Goal: Information Seeking & Learning: Learn about a topic

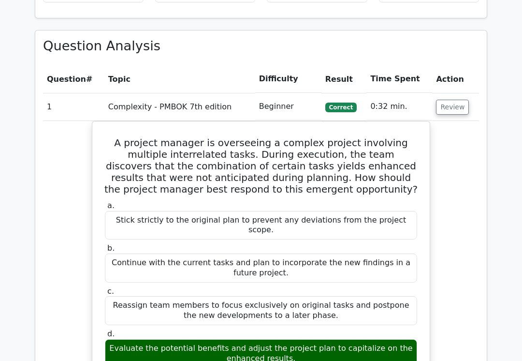
scroll to position [797, 0]
click at [454, 100] on button "Review" at bounding box center [452, 107] width 33 height 15
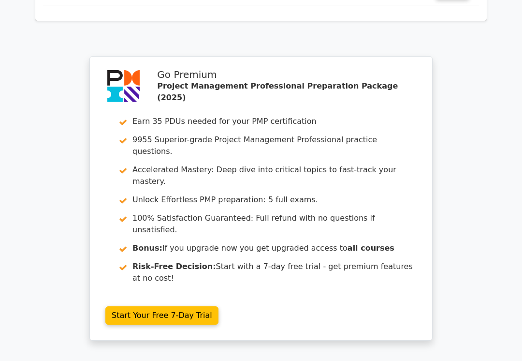
scroll to position [1250, 0]
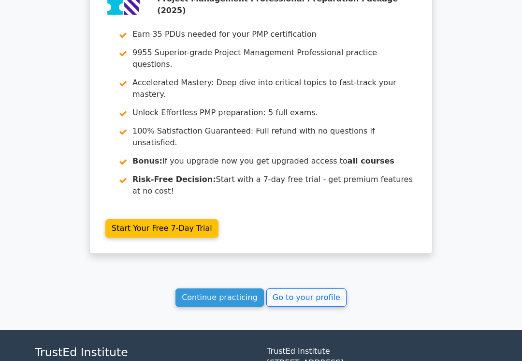
click at [306, 288] on link "Go to your profile" at bounding box center [307, 297] width 80 height 18
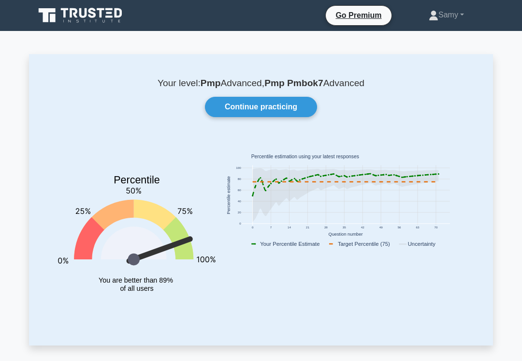
click at [282, 106] on link "Continue practicing" at bounding box center [261, 107] width 112 height 20
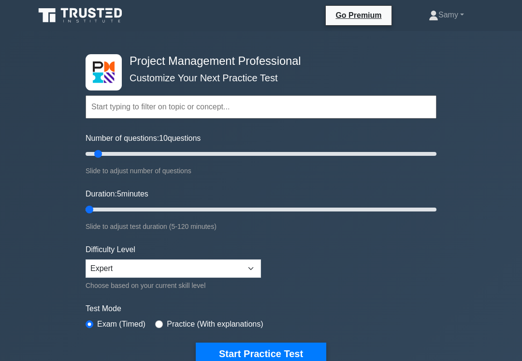
type input "5"
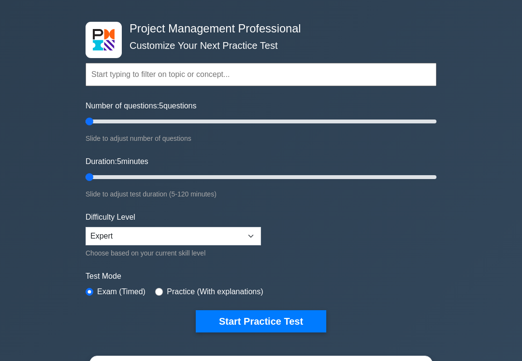
scroll to position [36, 0]
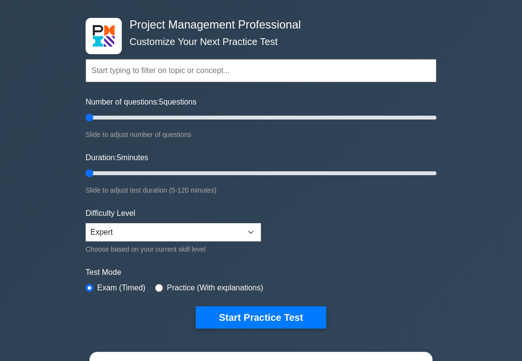
click at [277, 313] on button "Start Practice Test" at bounding box center [261, 318] width 131 height 22
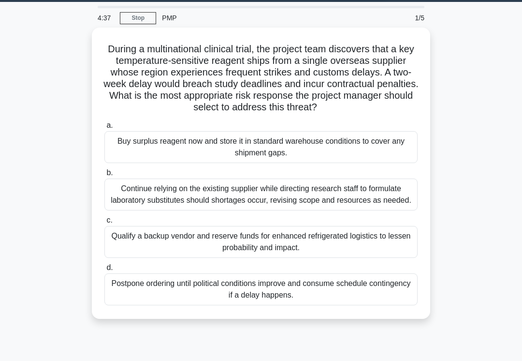
scroll to position [45, 0]
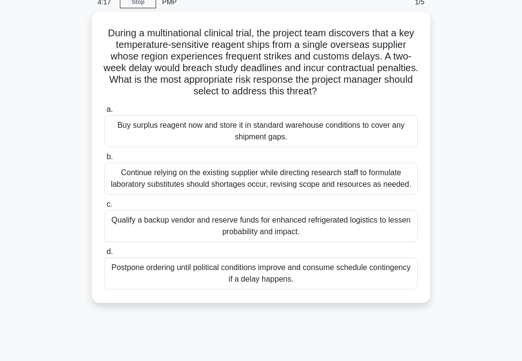
click at [233, 242] on div "Qualify a backup vendor and reserve funds for enhanced refrigerated logistics t…" at bounding box center [260, 226] width 313 height 32
click at [104, 208] on input "c. Qualify a backup vendor and reserve funds for enhanced refrigerated logistic…" at bounding box center [104, 204] width 0 height 6
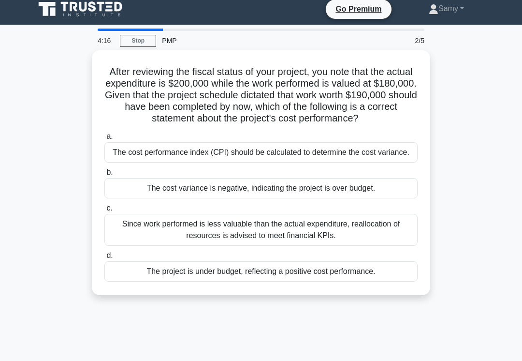
scroll to position [0, 0]
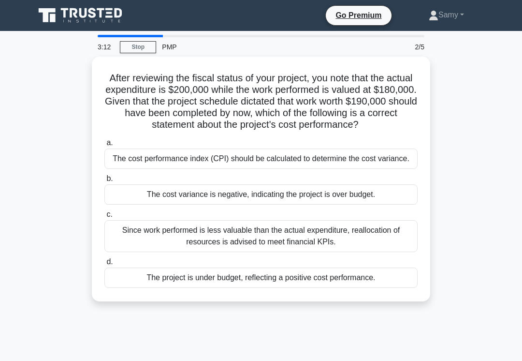
click at [242, 205] on div "The cost variance is negative, indicating the project is over budget." at bounding box center [260, 194] width 313 height 20
click at [104, 182] on input "b. The cost variance is negative, indicating the project is over budget." at bounding box center [104, 179] width 0 height 6
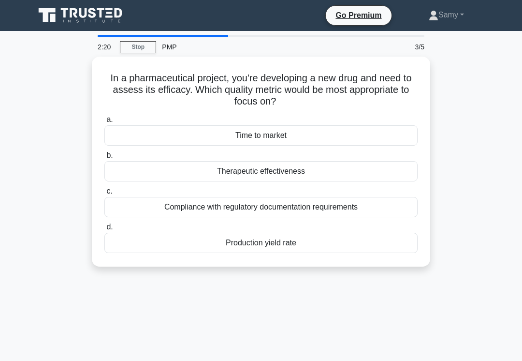
click at [176, 205] on div "Compliance with regulatory documentation requirements" at bounding box center [260, 207] width 313 height 20
click at [104, 194] on input "c. Compliance with regulatory documentation requirements" at bounding box center [104, 191] width 0 height 6
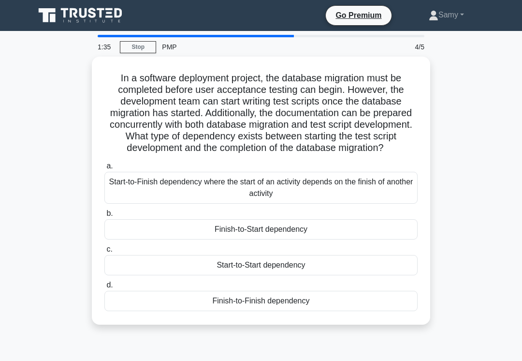
click at [176, 275] on div "Start-to-Start dependency" at bounding box center [260, 265] width 313 height 20
click at [104, 252] on input "c. Start-to-Start dependency" at bounding box center [104, 249] width 0 height 6
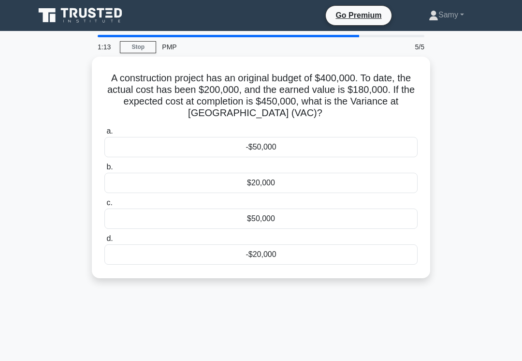
click at [255, 147] on div "-$50,000" at bounding box center [260, 147] width 313 height 20
click at [104, 134] on input "a. -$50,000" at bounding box center [104, 131] width 0 height 6
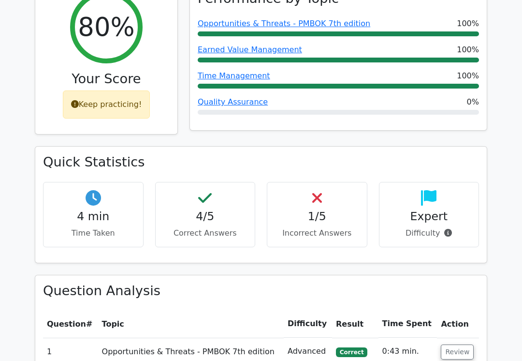
click at [454, 345] on button "Review" at bounding box center [457, 352] width 33 height 15
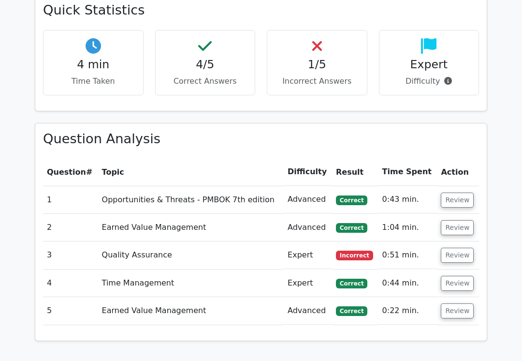
scroll to position [604, 0]
click at [302, 241] on td "Expert" at bounding box center [308, 255] width 48 height 28
click at [451, 247] on button "Review" at bounding box center [457, 254] width 33 height 15
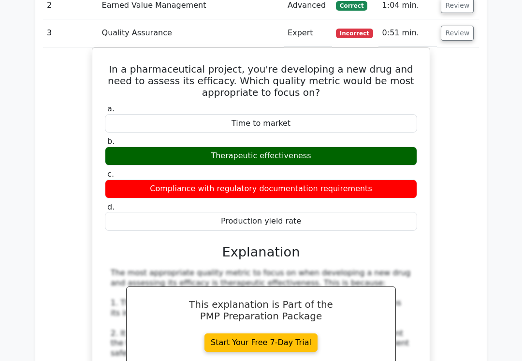
scroll to position [826, 0]
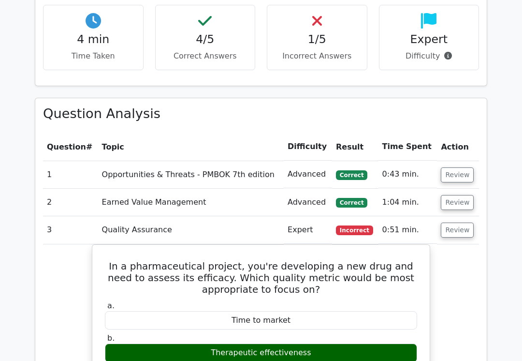
click at [447, 223] on button "Review" at bounding box center [457, 230] width 33 height 15
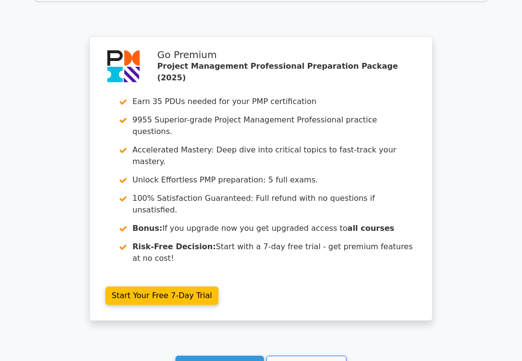
scroll to position [945, 0]
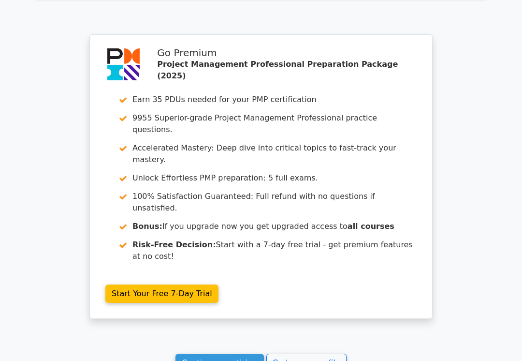
click at [296, 354] on link "Go to your profile" at bounding box center [307, 363] width 80 height 18
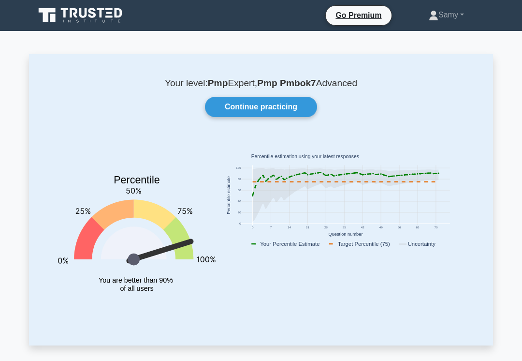
click at [282, 107] on link "Continue practicing" at bounding box center [261, 107] width 112 height 20
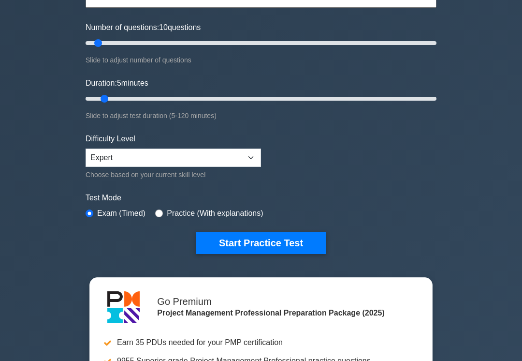
scroll to position [111, 0]
type input "10"
click at [245, 246] on button "Start Practice Test" at bounding box center [261, 243] width 131 height 22
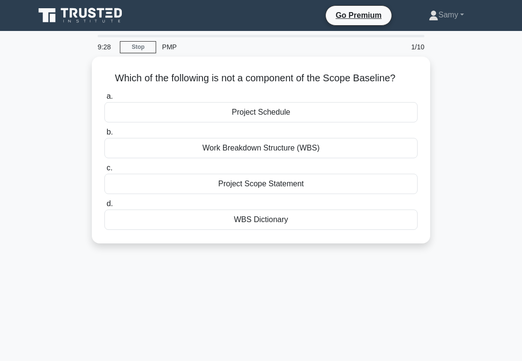
click at [206, 194] on div "Project Scope Statement" at bounding box center [260, 184] width 313 height 20
click at [104, 171] on input "c. Project Scope Statement" at bounding box center [104, 168] width 0 height 6
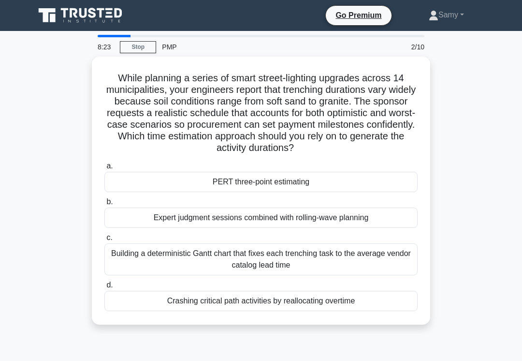
click at [283, 192] on div "PERT three-point estimating" at bounding box center [260, 182] width 313 height 20
click at [104, 169] on input "a. PERT three-point estimating" at bounding box center [104, 166] width 0 height 6
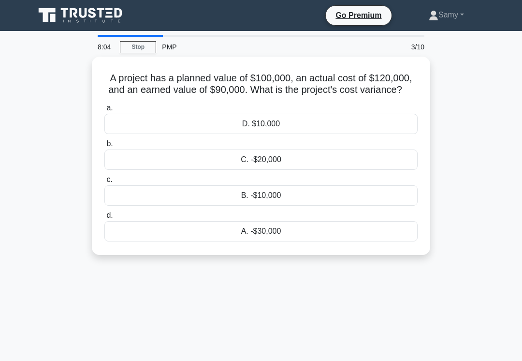
click at [254, 239] on div "A. -$30,000" at bounding box center [260, 231] width 313 height 20
click at [104, 219] on input "d. A. -$30,000" at bounding box center [104, 215] width 0 height 6
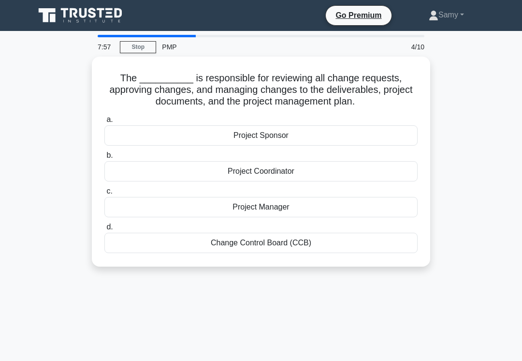
click at [255, 253] on div "Change Control Board (CCB)" at bounding box center [260, 243] width 313 height 20
click at [104, 230] on input "d. Change Control Board (CCB)" at bounding box center [104, 227] width 0 height 6
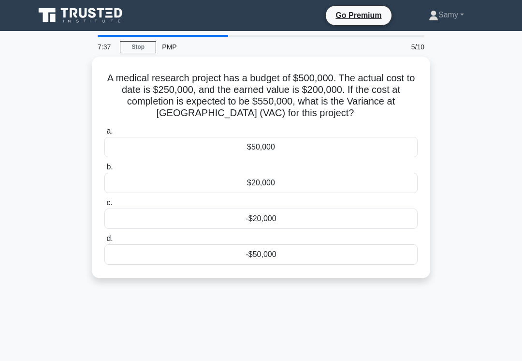
click at [255, 255] on div "-$50,000" at bounding box center [260, 254] width 313 height 20
click at [104, 242] on input "d. -$50,000" at bounding box center [104, 239] width 0 height 6
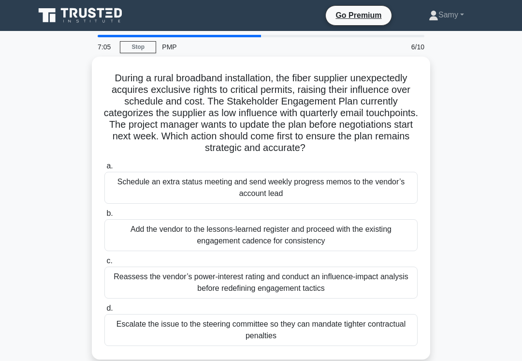
click at [222, 297] on div "Reassess the vendor’s power-interest rating and conduct an influence-impact ana…" at bounding box center [260, 283] width 313 height 32
click at [104, 264] on input "c. Reassess the vendor’s power-interest rating and conduct an influence-impact …" at bounding box center [104, 261] width 0 height 6
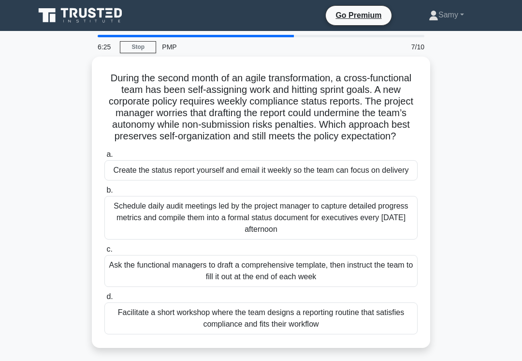
click at [264, 333] on div "Facilitate a short workshop where the team designs a reporting routine that sat…" at bounding box center [260, 318] width 313 height 32
click at [104, 300] on input "d. Facilitate a short workshop where the team designs a reporting routine that …" at bounding box center [104, 297] width 0 height 6
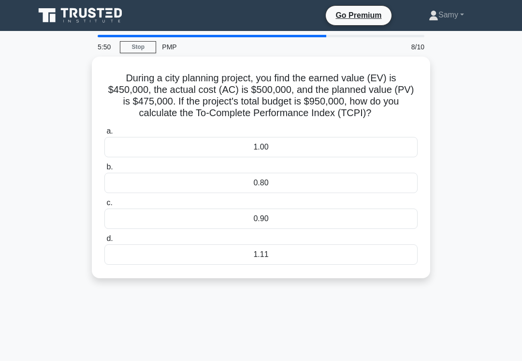
click at [278, 265] on div "1.11" at bounding box center [260, 254] width 313 height 20
click at [104, 242] on input "d. 1.11" at bounding box center [104, 239] width 0 height 6
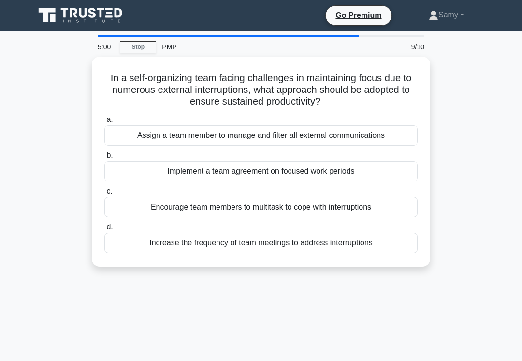
click at [319, 170] on div "Implement a team agreement on focused work periods" at bounding box center [260, 171] width 313 height 20
click at [104, 159] on input "b. Implement a team agreement on focused work periods" at bounding box center [104, 155] width 0 height 6
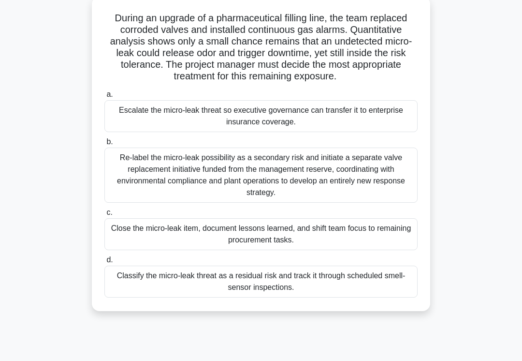
scroll to position [62, 0]
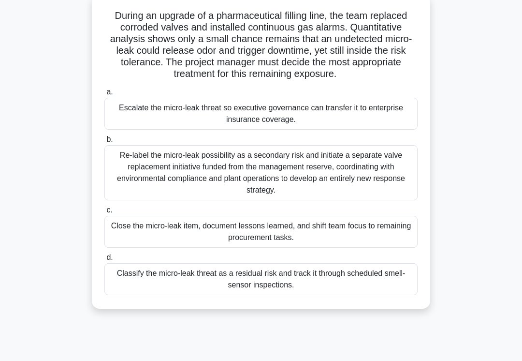
click at [265, 286] on div "Classify the micro-leak threat as a residual risk and track it through schedule…" at bounding box center [260, 279] width 313 height 32
click at [104, 261] on input "d. Classify the micro-leak threat as a residual risk and track it through sched…" at bounding box center [104, 257] width 0 height 6
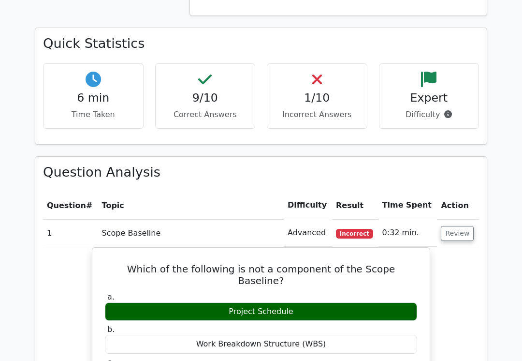
scroll to position [667, 0]
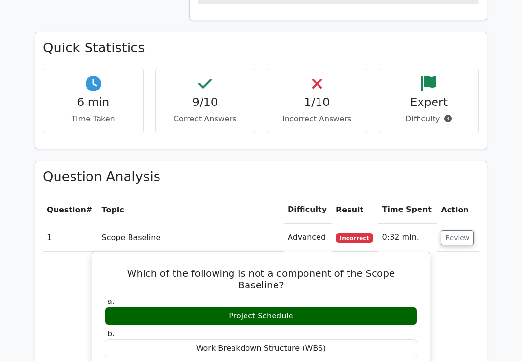
click at [455, 230] on button "Review" at bounding box center [457, 237] width 33 height 15
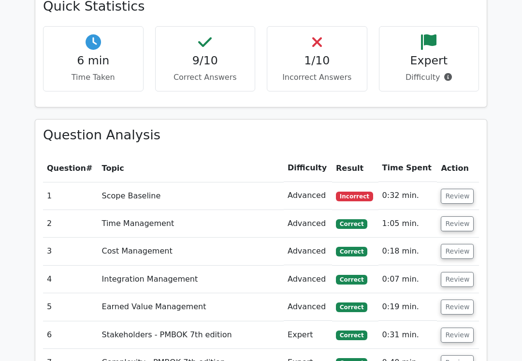
scroll to position [716, 0]
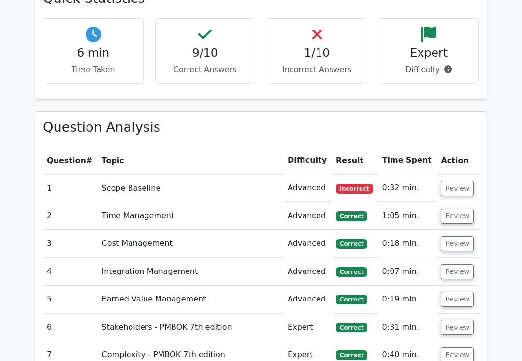
click at [456, 181] on button "Review" at bounding box center [457, 188] width 33 height 15
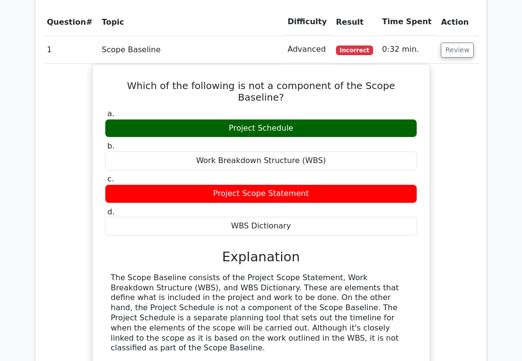
scroll to position [867, 0]
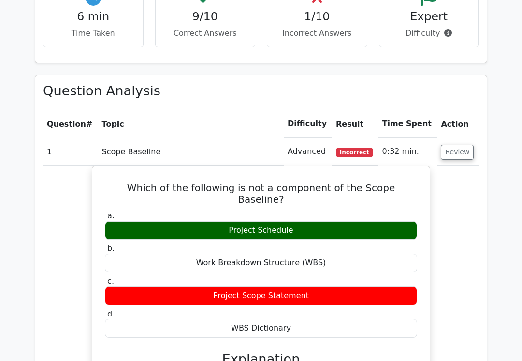
click at [459, 145] on button "Review" at bounding box center [457, 152] width 33 height 15
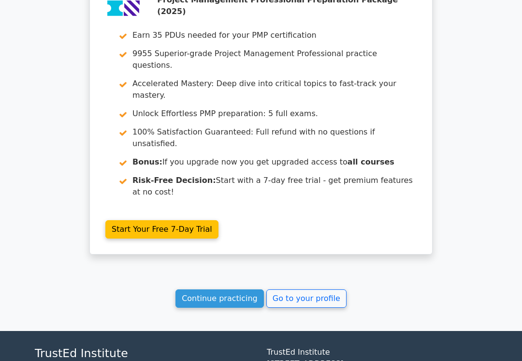
scroll to position [1248, 0]
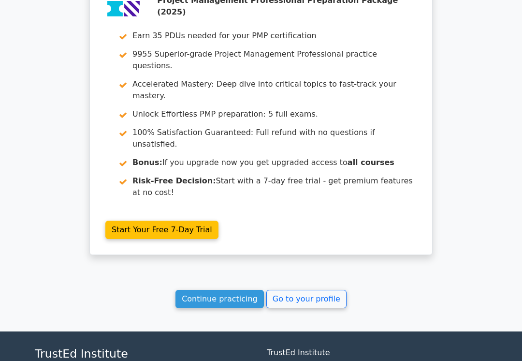
click at [320, 290] on link "Go to your profile" at bounding box center [307, 299] width 80 height 18
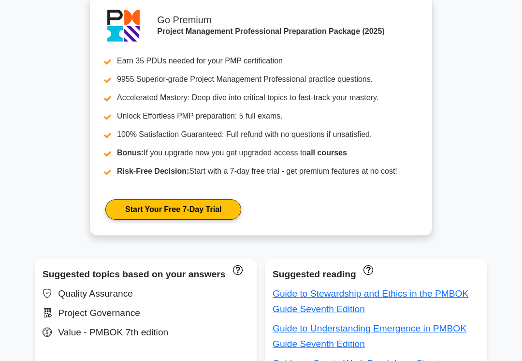
scroll to position [372, 0]
